Goal: Information Seeking & Learning: Understand process/instructions

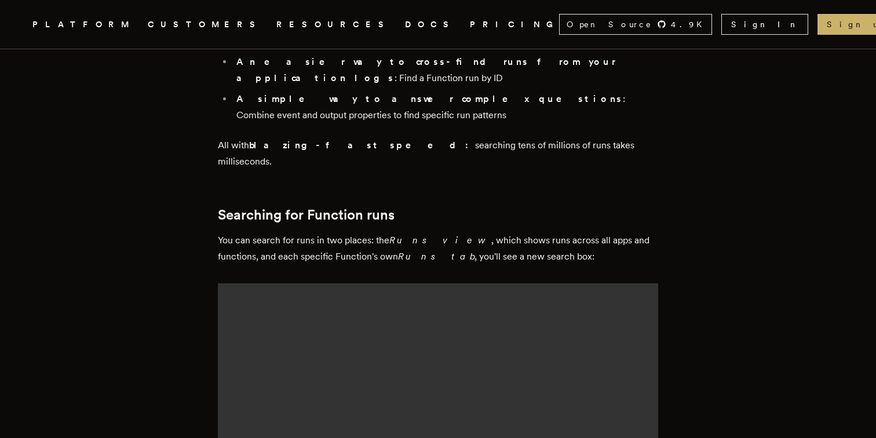
scroll to position [785, 0]
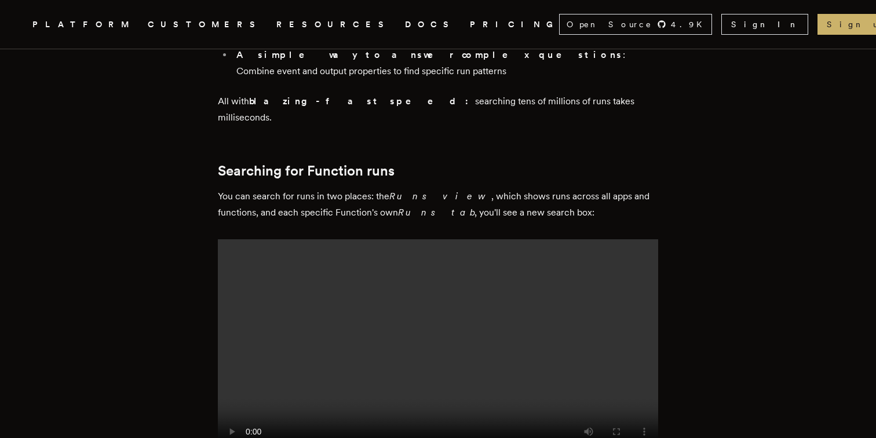
click at [340, 288] on video at bounding box center [438, 349] width 440 height 220
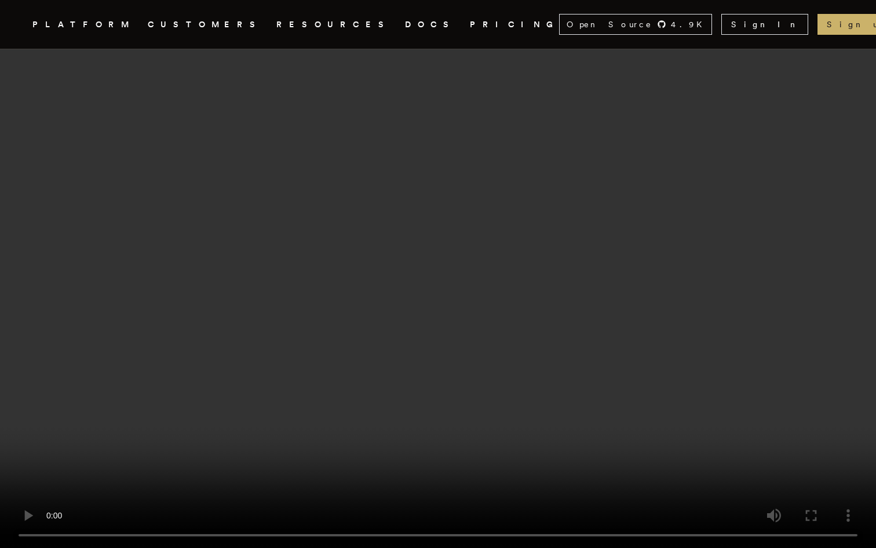
click at [301, 275] on video at bounding box center [438, 274] width 876 height 548
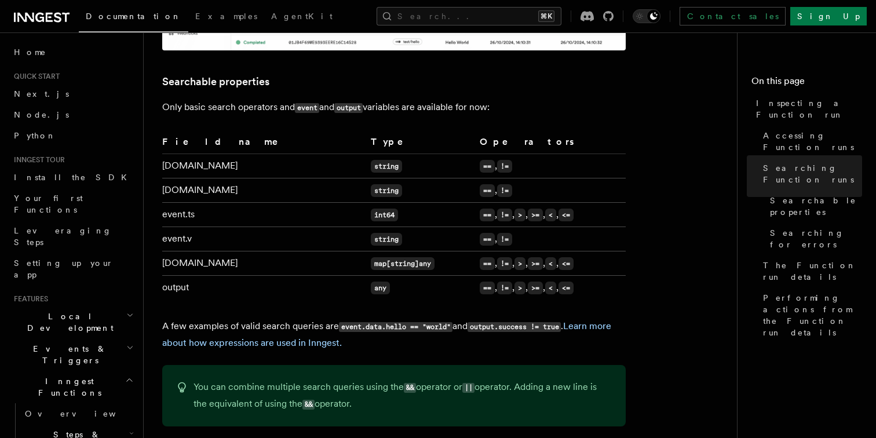
scroll to position [784, 0]
